Goal: Transaction & Acquisition: Obtain resource

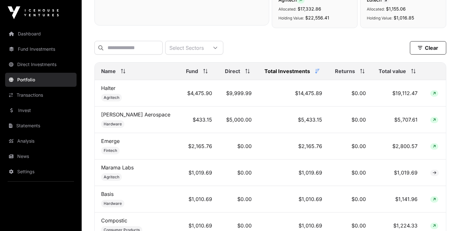
scroll to position [235, 0]
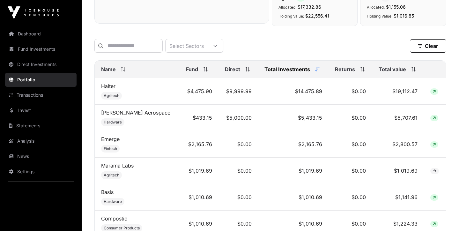
click at [401, 73] on span "Total value" at bounding box center [392, 69] width 27 height 8
click at [363, 114] on td "$0.00" at bounding box center [351, 118] width 44 height 26
click at [315, 71] on icon at bounding box center [317, 69] width 4 height 4
click at [110, 142] on link "Emerge" at bounding box center [110, 139] width 19 height 6
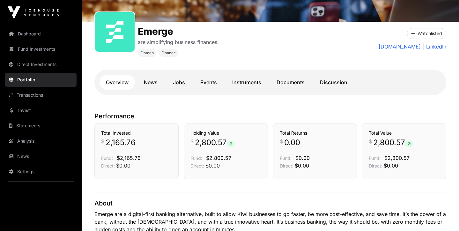
scroll to position [119, 0]
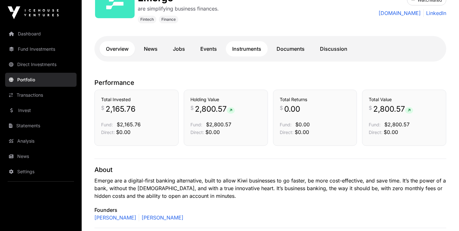
click at [250, 51] on link "Instruments" at bounding box center [247, 48] width 42 height 15
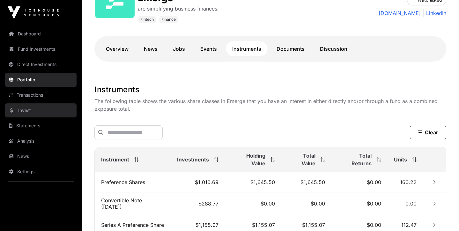
click at [27, 112] on link "Invest" at bounding box center [40, 110] width 71 height 14
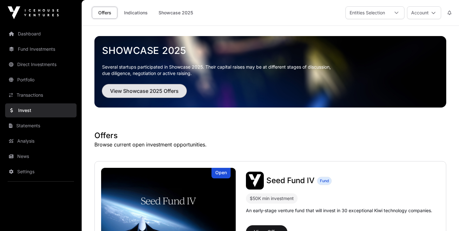
click at [166, 93] on span "View Showcase 2025 Offers" at bounding box center [144, 91] width 69 height 8
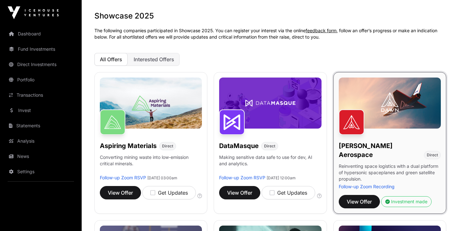
scroll to position [27, 0]
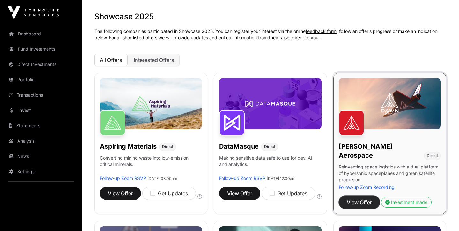
click at [354, 198] on span "View Offer" at bounding box center [359, 202] width 25 height 8
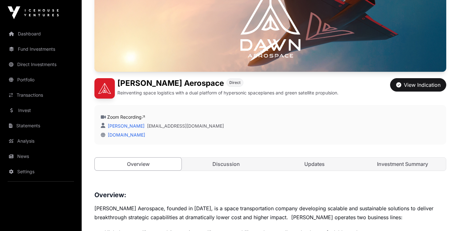
scroll to position [116, 0]
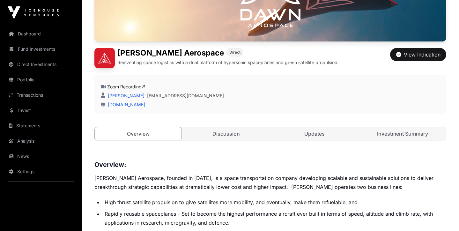
click at [118, 86] on link "Zoom Recording" at bounding box center [126, 86] width 38 height 5
